Goal: Entertainment & Leisure: Browse casually

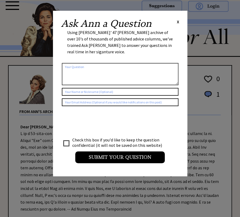
click at [178, 22] on span "X" at bounding box center [177, 21] width 2 height 5
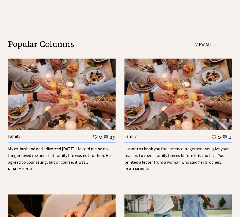
scroll to position [483, 0]
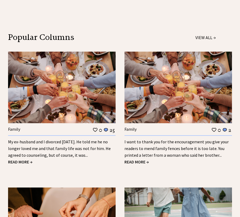
click at [201, 40] on link "VIEW ALL →" at bounding box center [205, 37] width 20 height 5
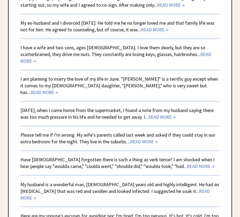
scroll to position [188, 0]
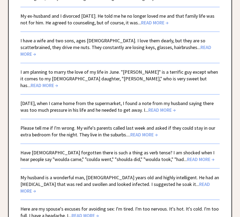
click at [175, 109] on span "READ MORE →" at bounding box center [161, 110] width 27 height 6
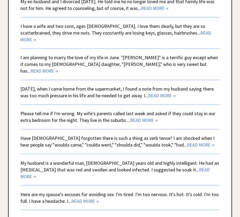
scroll to position [215, 0]
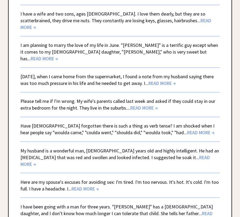
click at [193, 167] on span "READ MORE →" at bounding box center [114, 160] width 189 height 13
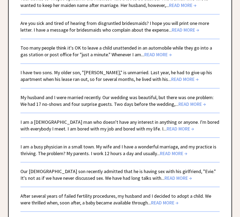
scroll to position [1019, 0]
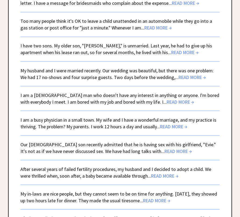
click at [192, 105] on span "READ MORE →" at bounding box center [179, 102] width 27 height 6
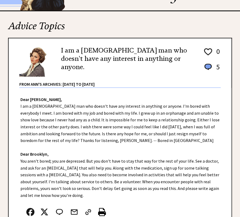
scroll to position [54, 0]
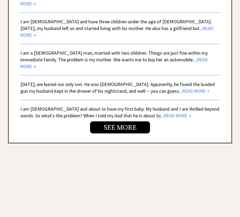
scroll to position [1287, 0]
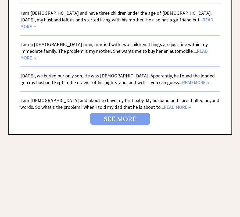
click at [116, 125] on link "SEE MORE" at bounding box center [120, 119] width 60 height 12
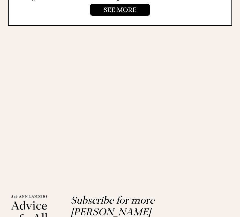
scroll to position [1341, 0]
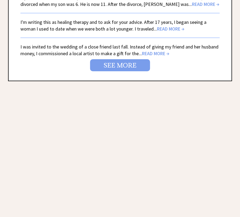
click at [116, 71] on link "SEE MORE" at bounding box center [120, 65] width 60 height 12
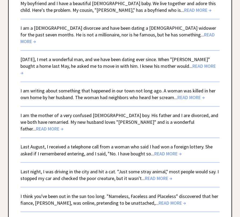
scroll to position [215, 0]
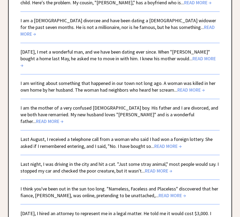
click at [181, 143] on span "READ MORE →" at bounding box center [167, 146] width 27 height 6
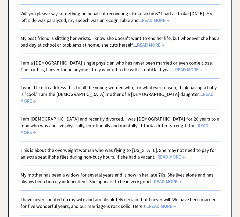
scroll to position [724, 0]
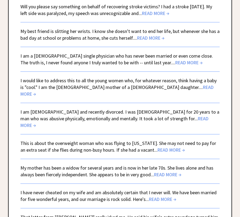
click at [186, 66] on span "READ MORE →" at bounding box center [188, 63] width 27 height 6
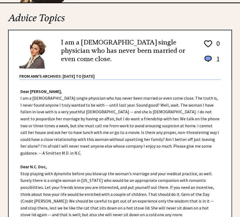
scroll to position [80, 0]
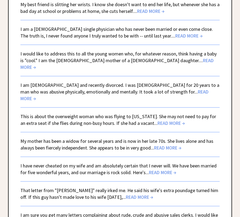
scroll to position [778, 0]
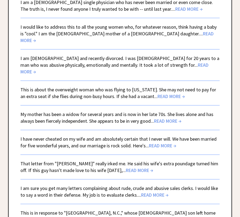
click at [176, 149] on span "READ MORE →" at bounding box center [162, 146] width 27 height 6
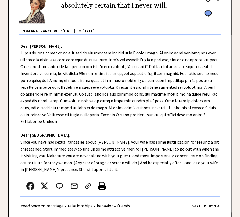
scroll to position [107, 0]
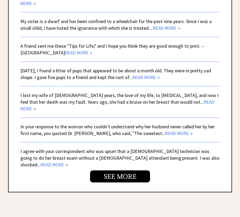
scroll to position [1261, 0]
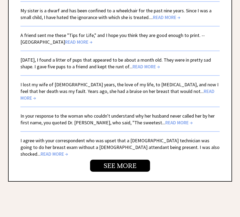
click at [65, 45] on span "READ MORE →" at bounding box center [78, 42] width 27 height 6
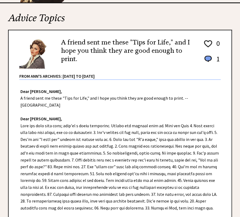
scroll to position [80, 0]
